Goal: Information Seeking & Learning: Check status

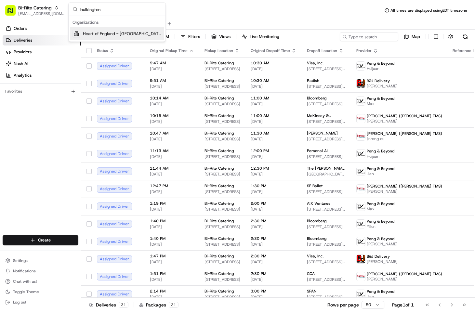
type input "bulkington"
click at [118, 33] on span "Heart of England - [GEOGRAPHIC_DATA]" at bounding box center [122, 34] width 79 height 6
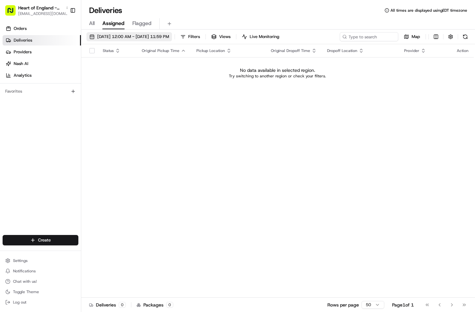
click at [110, 36] on span "[DATE] 12:00 AM - [DATE] 11:59 PM" at bounding box center [133, 37] width 72 height 6
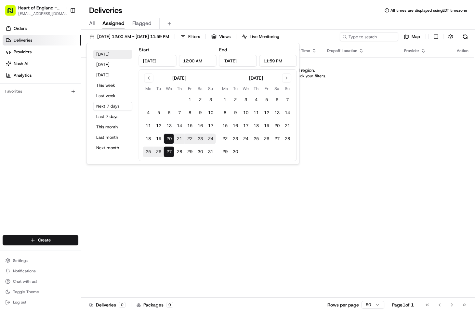
click at [110, 55] on button "[DATE]" at bounding box center [112, 54] width 39 height 9
type input "[DATE]"
click at [196, 18] on div "All Assigned Flagged" at bounding box center [278, 23] width 394 height 11
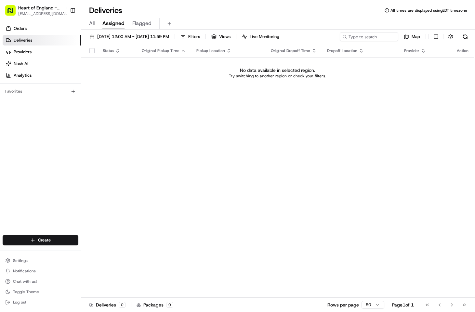
click at [87, 24] on div "All Assigned Flagged" at bounding box center [278, 23] width 394 height 11
click at [89, 26] on span "All" at bounding box center [92, 24] width 6 height 8
click at [28, 6] on span "Heart of England - [GEOGRAPHIC_DATA]" at bounding box center [40, 8] width 45 height 7
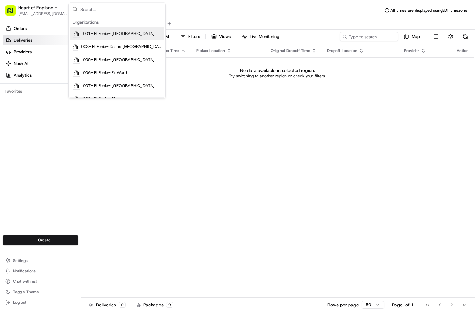
type input "CV12 9JB"
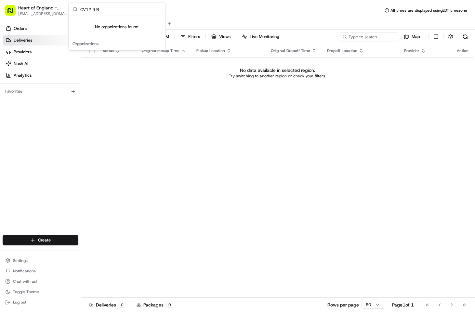
click at [107, 10] on input "CV12 9JB" at bounding box center [120, 9] width 81 height 13
type input "barwell"
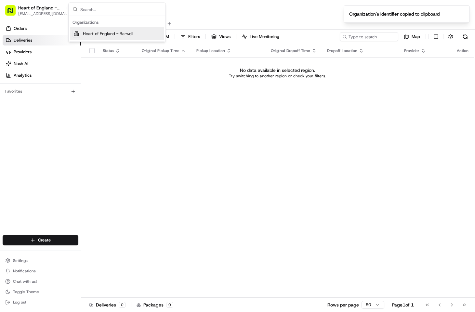
click at [159, 106] on div "Status Original Pickup Time Pickup Location Original Dropoff Time Dropoff Locat…" at bounding box center [277, 171] width 393 height 254
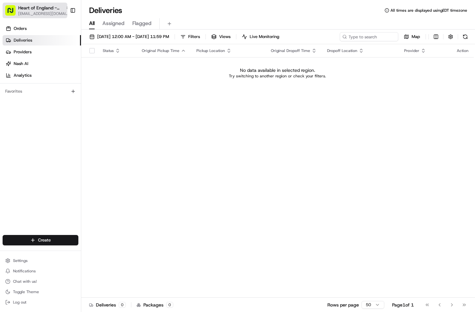
click at [52, 7] on span "Heart of England - [GEOGRAPHIC_DATA]" at bounding box center [40, 8] width 45 height 7
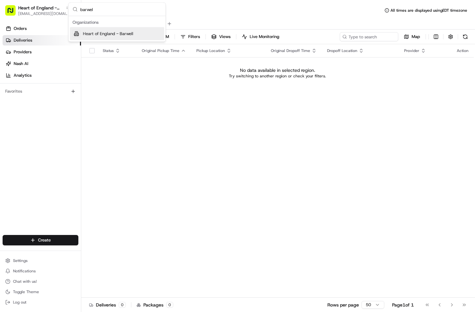
type input "barwell"
click at [105, 33] on button "[DATE] 12:00 AM - [DATE] 11:59 PM" at bounding box center [130, 36] width 86 height 9
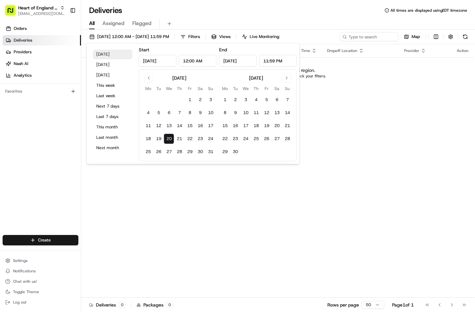
click at [111, 51] on button "[DATE]" at bounding box center [112, 54] width 39 height 9
click at [235, 11] on div "Deliveries All times are displayed using EDT timezone" at bounding box center [278, 10] width 394 height 10
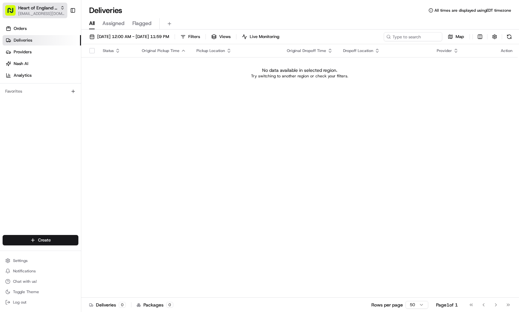
click at [35, 5] on span "Heart of England - Barwell" at bounding box center [37, 8] width 39 height 7
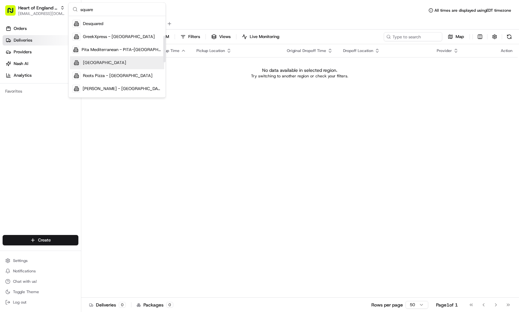
scroll to position [98, 0]
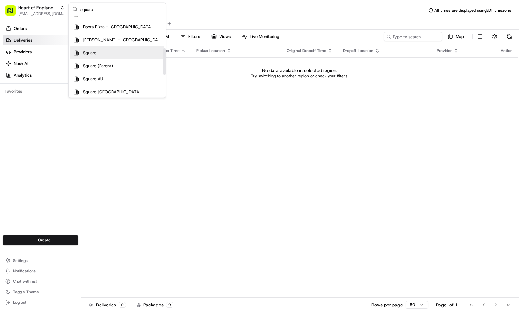
type input "square"
click at [113, 54] on div "Square" at bounding box center [117, 53] width 94 height 13
